Goal: Check status: Check status

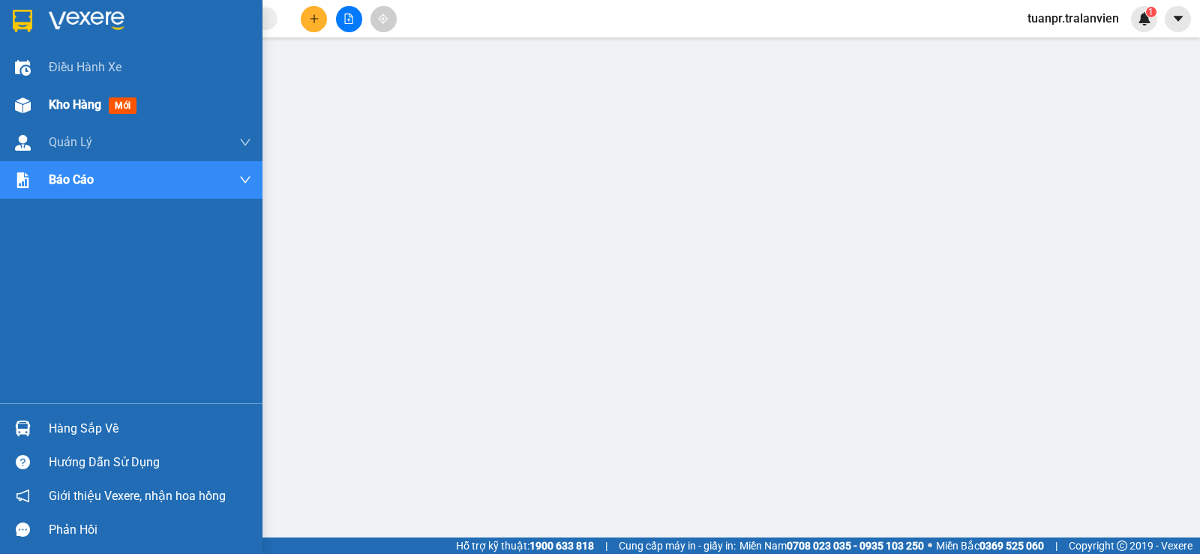
click at [75, 102] on span "Kho hàng" at bounding box center [75, 104] width 52 height 14
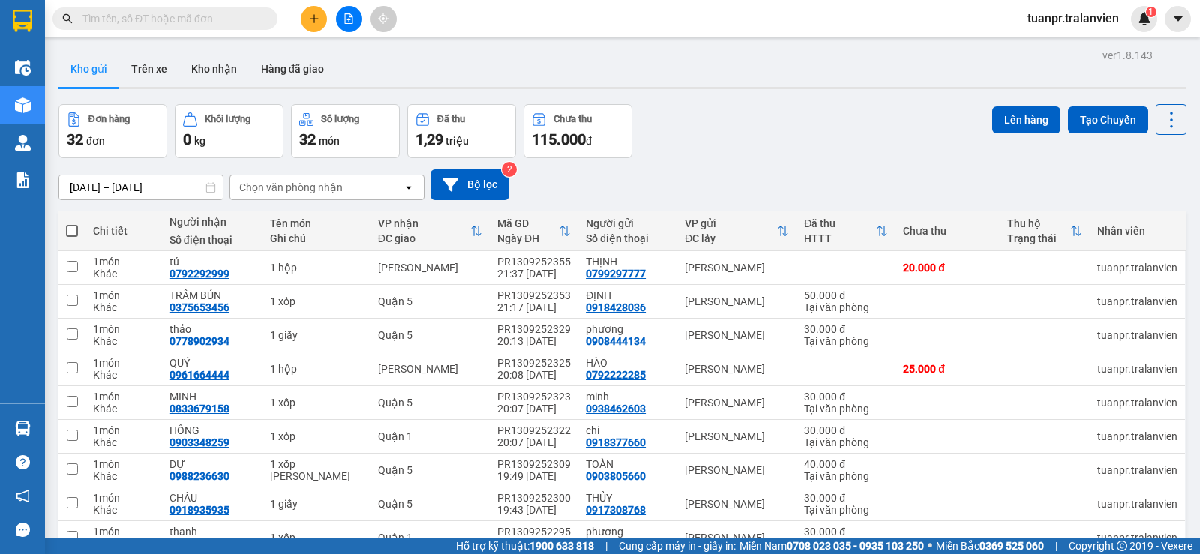
click at [115, 187] on input "12/09/2025 – 14/09/2025" at bounding box center [140, 187] width 163 height 24
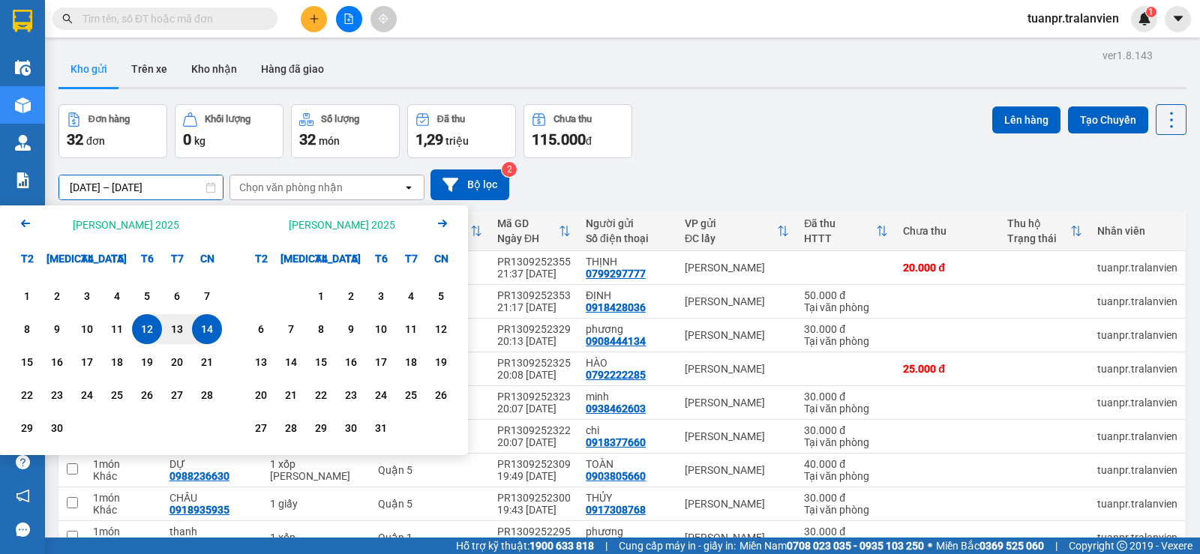
click at [156, 187] on input "12/09/2025 – 14/09/2025" at bounding box center [140, 187] width 163 height 24
click at [174, 338] on div "13" at bounding box center [176, 329] width 21 height 18
click at [163, 190] on input "13/09/2025 – / /" at bounding box center [140, 187] width 163 height 24
click at [172, 328] on div "13" at bounding box center [176, 329] width 21 height 18
type input "[DATE] – [DATE]"
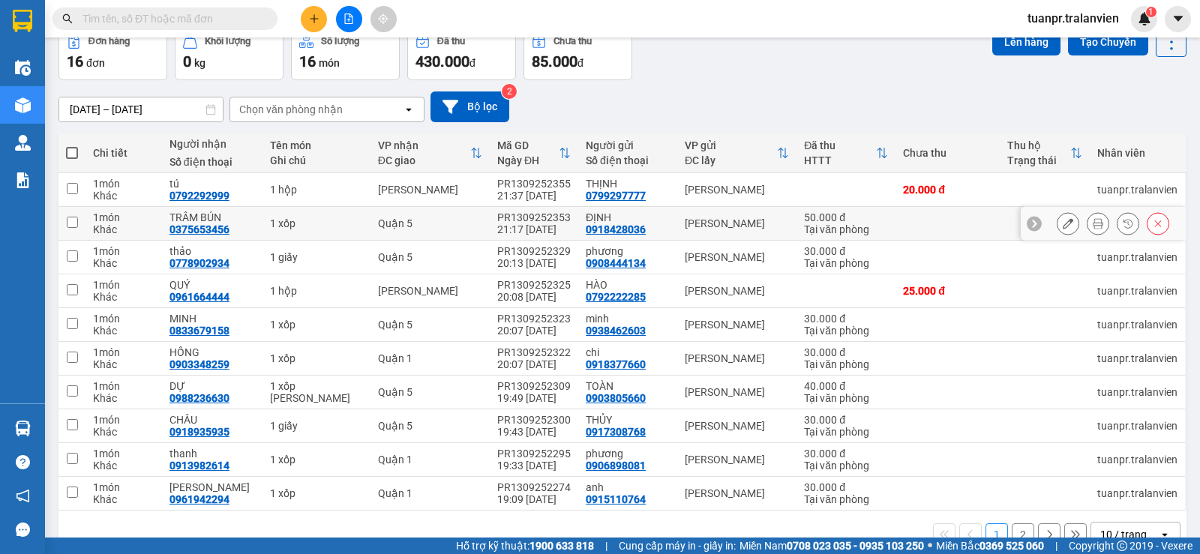
scroll to position [112, 0]
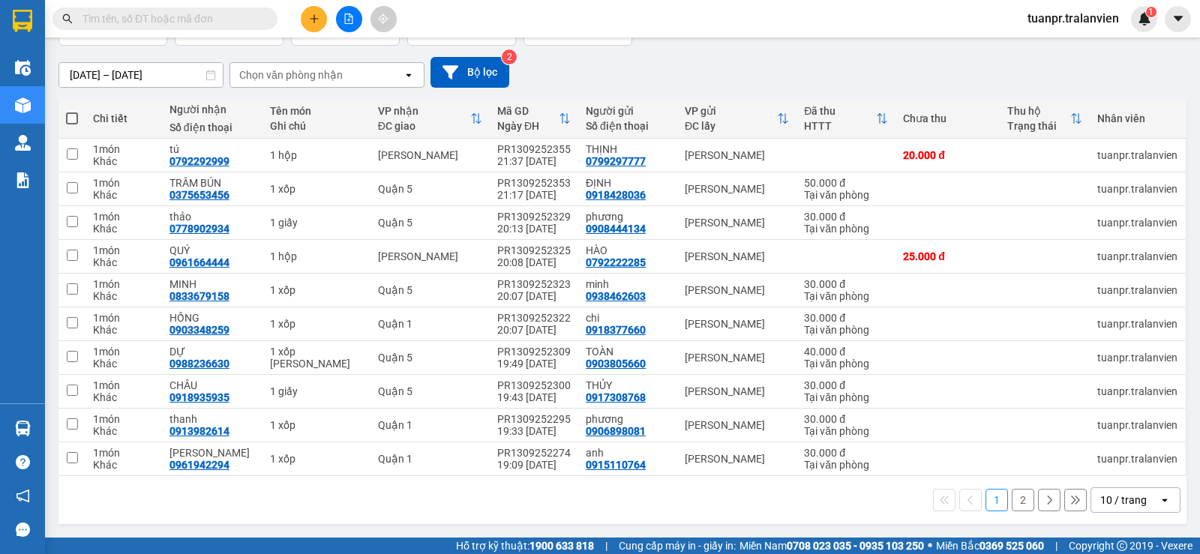
click at [1126, 498] on div "10 / trang" at bounding box center [1123, 500] width 46 height 15
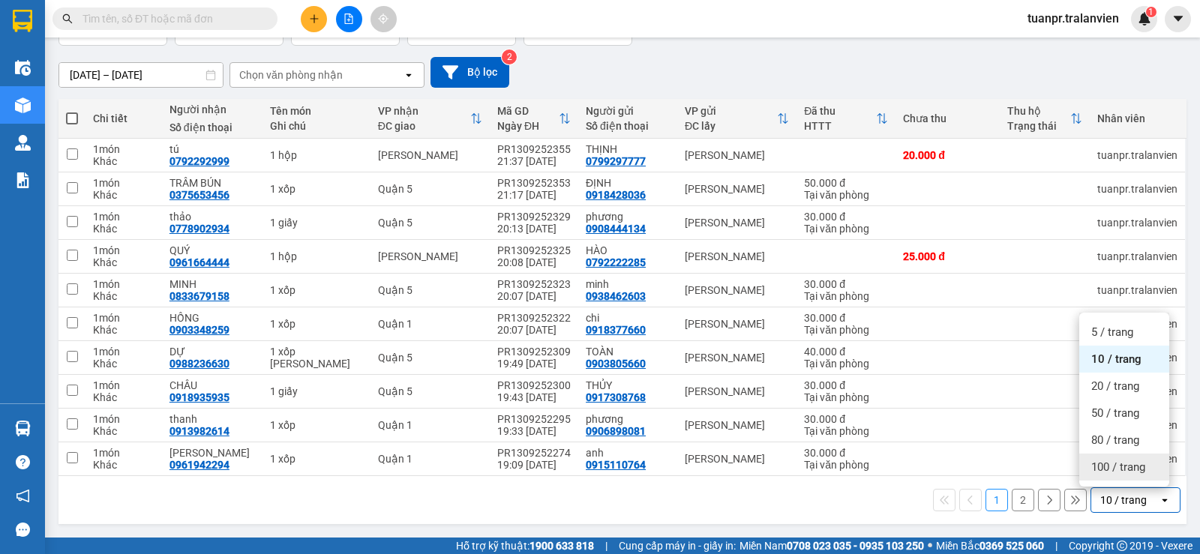
click at [1120, 467] on span "100 / trang" at bounding box center [1118, 467] width 54 height 15
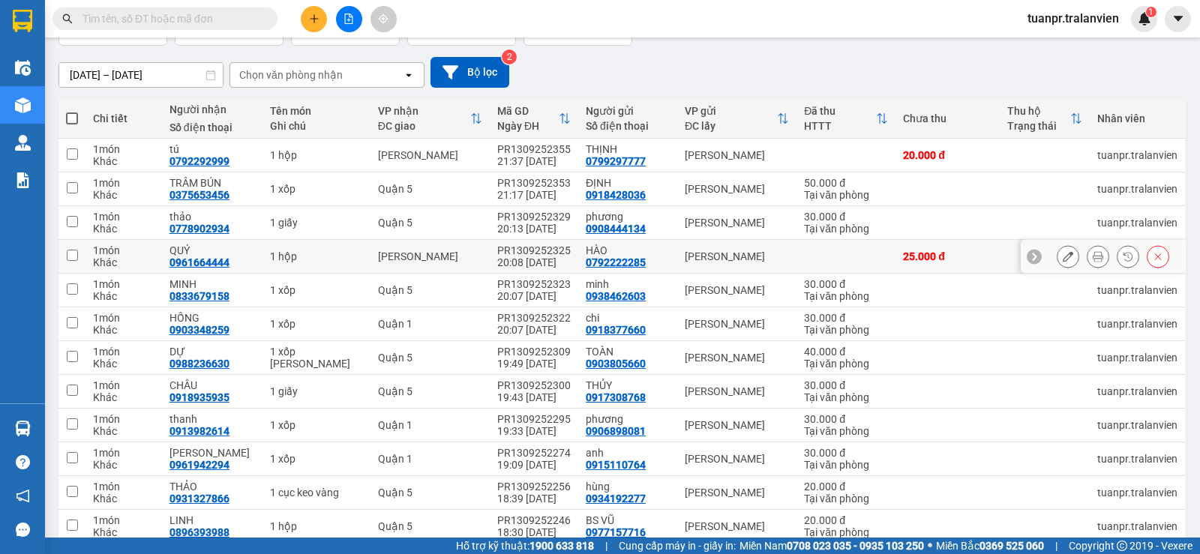
scroll to position [287, 0]
